Goal: Task Accomplishment & Management: Manage account settings

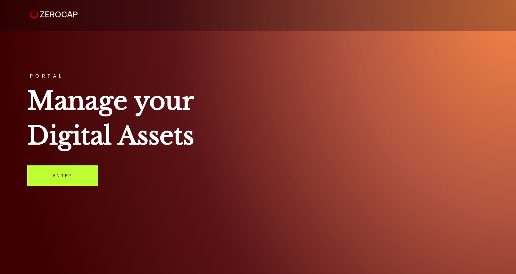
click at [55, 179] on link "Enter" at bounding box center [62, 175] width 71 height 20
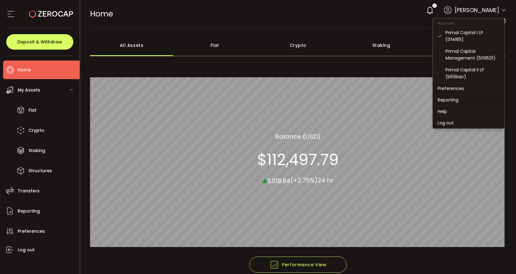
click at [503, 11] on icon at bounding box center [504, 10] width 5 height 5
click at [482, 68] on div "Primal Capital II LP (b50bac)" at bounding box center [473, 73] width 54 height 14
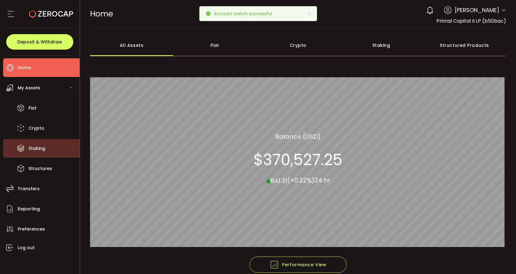
scroll to position [5, 0]
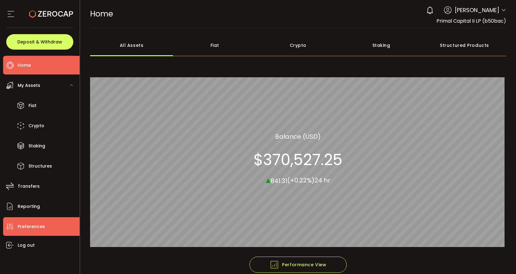
click at [37, 227] on span "Preferences" at bounding box center [31, 226] width 27 height 9
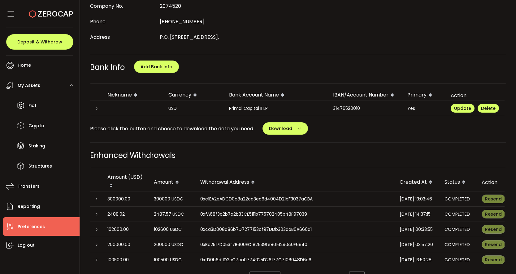
scroll to position [146, 0]
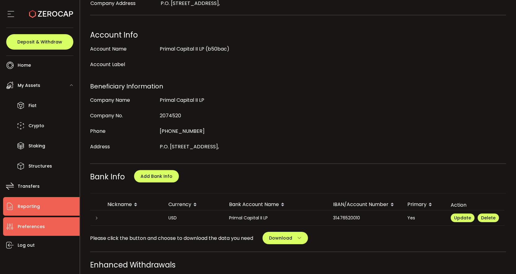
click at [23, 204] on span "Reporting" at bounding box center [29, 206] width 22 height 9
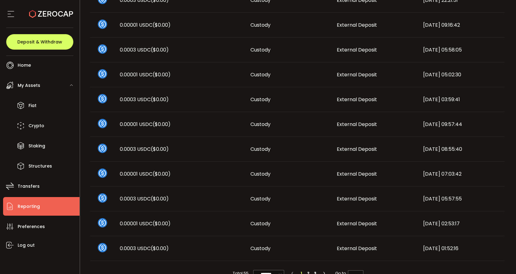
scroll to position [336, 0]
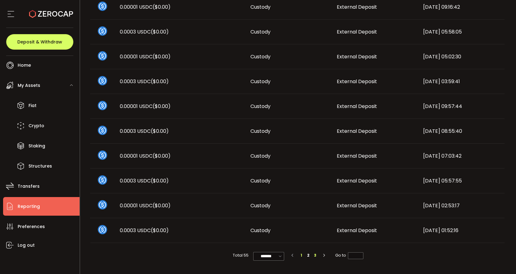
click at [314, 254] on li "3" at bounding box center [315, 255] width 7 height 7
type input "*"
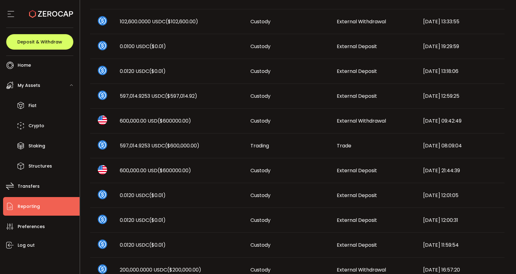
scroll to position [0, 0]
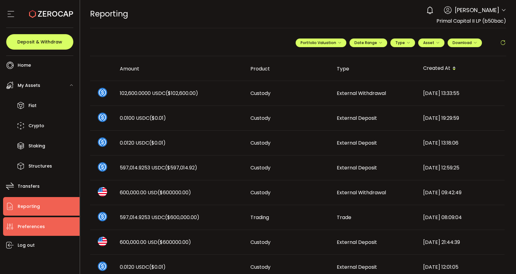
click at [38, 229] on span "Preferences" at bounding box center [31, 226] width 27 height 9
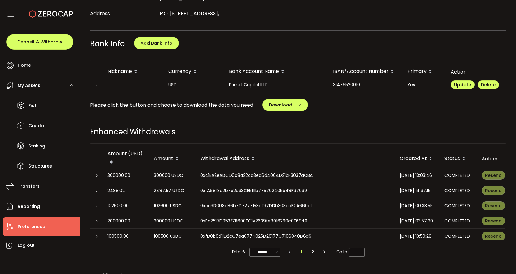
scroll to position [2, 0]
